Goal: Navigation & Orientation: Go to known website

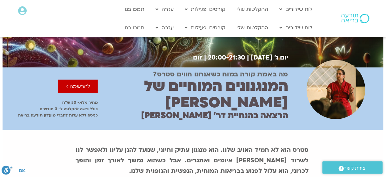
scroll to position [62, 0]
